Goal: Task Accomplishment & Management: Complete application form

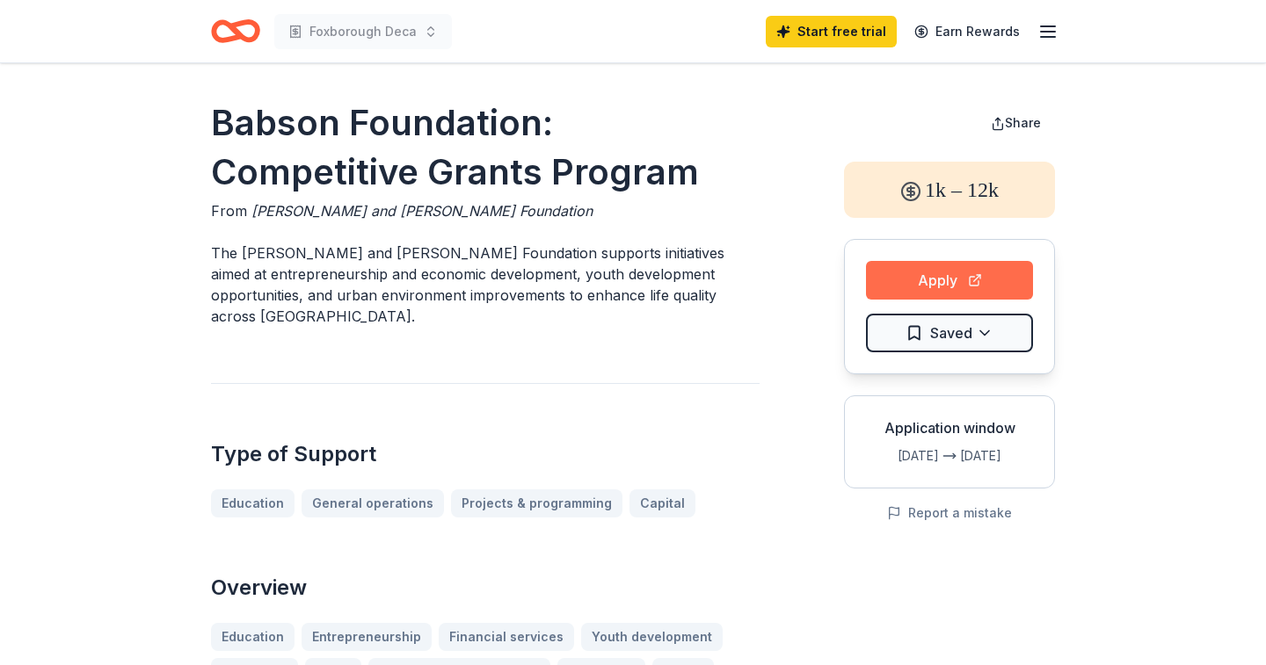
click at [966, 274] on button "Apply" at bounding box center [949, 280] width 167 height 39
click at [977, 270] on button "Apply" at bounding box center [949, 280] width 167 height 39
drag, startPoint x: 196, startPoint y: 123, endPoint x: 749, endPoint y: 170, distance: 554.8
click at [940, 274] on button "Apply" at bounding box center [949, 280] width 167 height 39
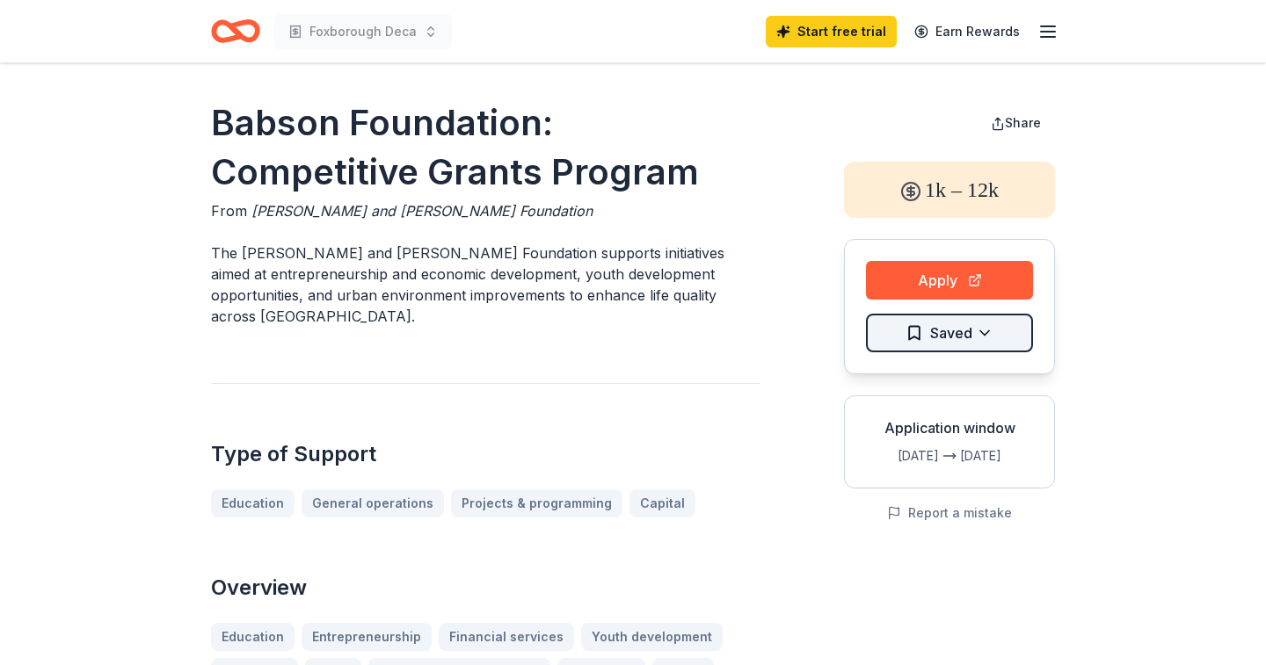
click at [920, 340] on html "Foxborough Deca Start free trial Earn Rewards Babson Foundation: Competitive Gr…" at bounding box center [633, 332] width 1266 height 665
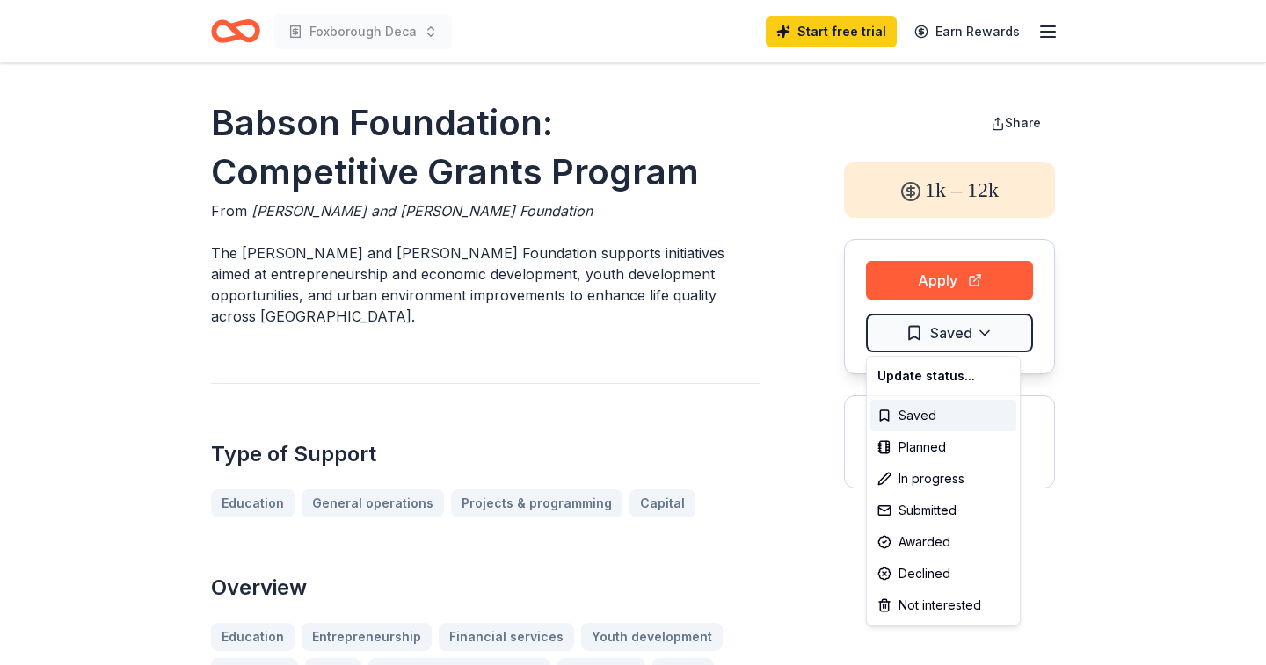
click at [1069, 423] on html "Foxborough Deca Start free trial Earn Rewards Babson Foundation: Competitive Gr…" at bounding box center [633, 332] width 1266 height 665
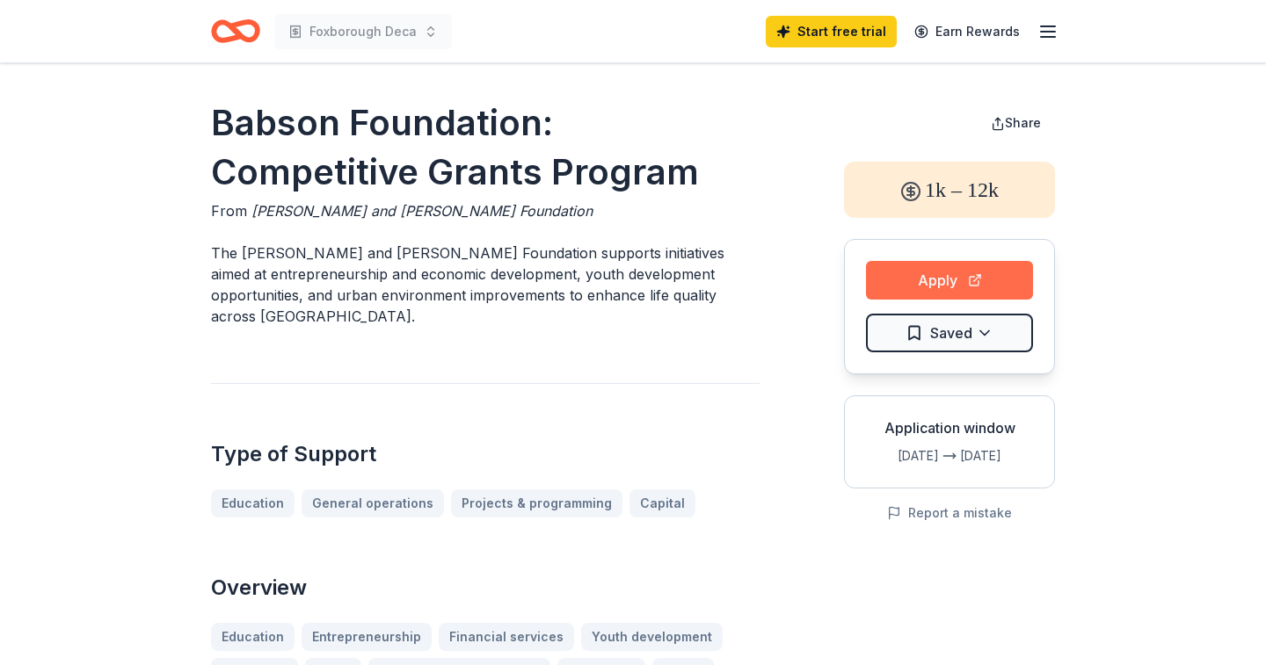
click at [959, 268] on button "Apply" at bounding box center [949, 280] width 167 height 39
click at [1014, 178] on div "1k – 12k" at bounding box center [949, 190] width 211 height 56
click at [941, 297] on button "Apply" at bounding box center [949, 280] width 167 height 39
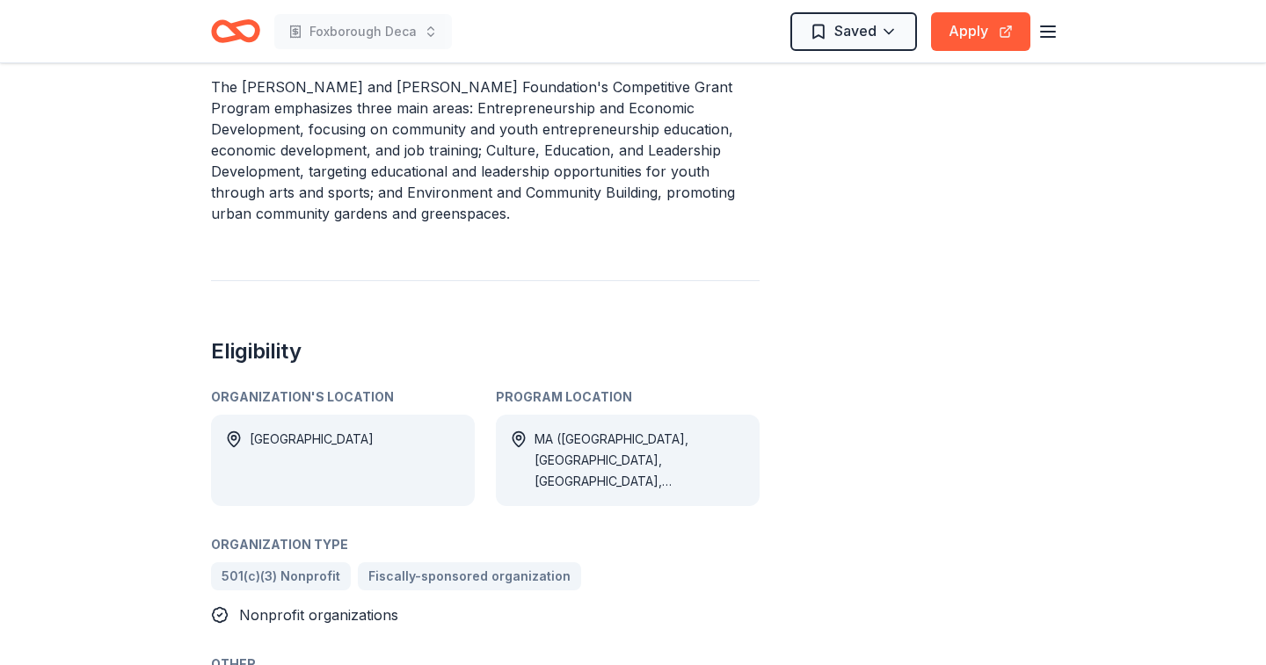
scroll to position [695, 0]
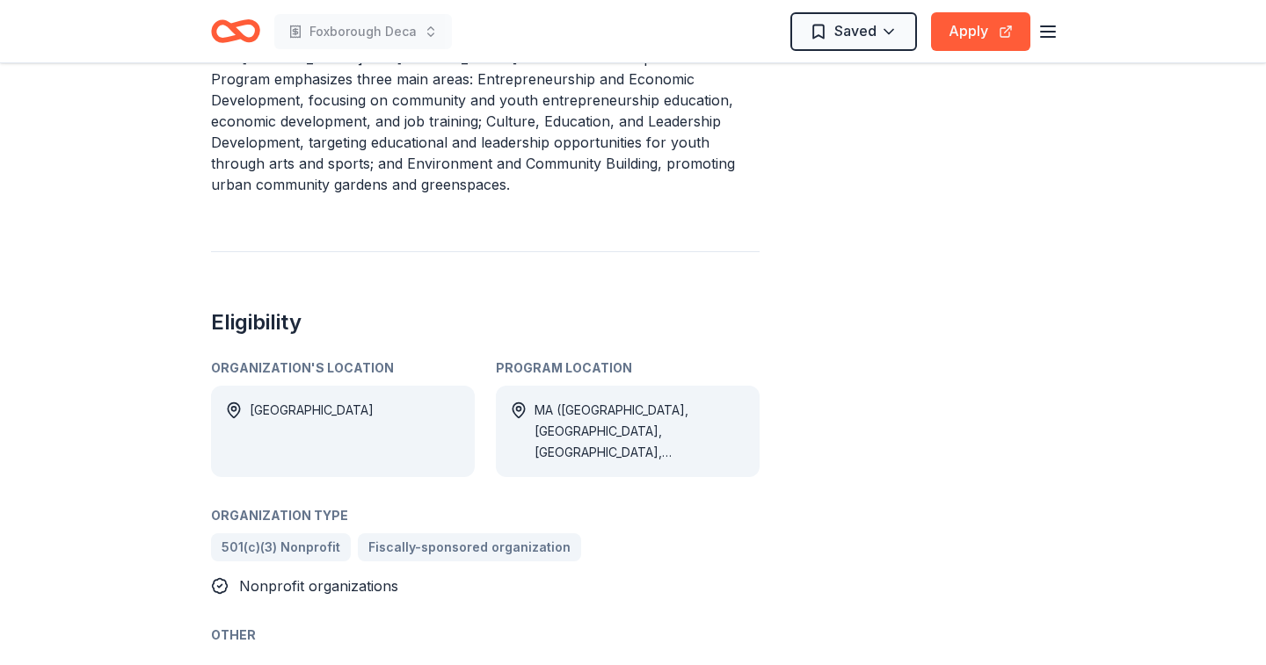
click at [250, 33] on icon "Home" at bounding box center [235, 31] width 49 height 41
